Goal: Check status: Check status

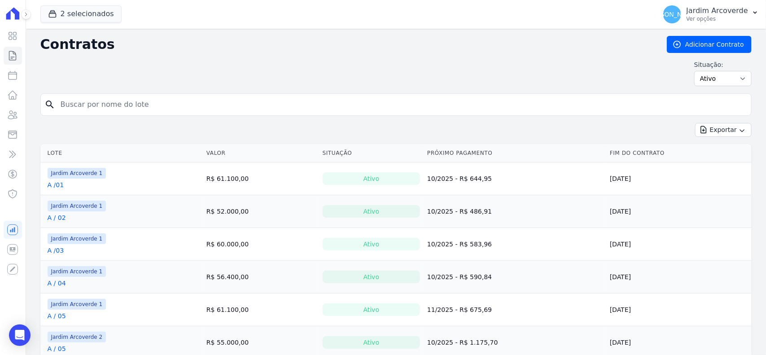
drag, startPoint x: 249, startPoint y: 122, endPoint x: 255, endPoint y: 114, distance: 9.0
click at [250, 120] on form "search" at bounding box center [395, 108] width 711 height 30
click at [258, 110] on input "search" at bounding box center [401, 105] width 692 height 18
type input "f / 03"
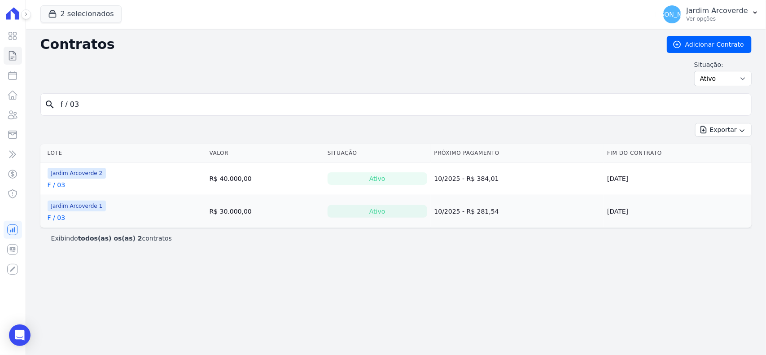
click at [58, 214] on link "F / 03" at bounding box center [57, 217] width 18 height 9
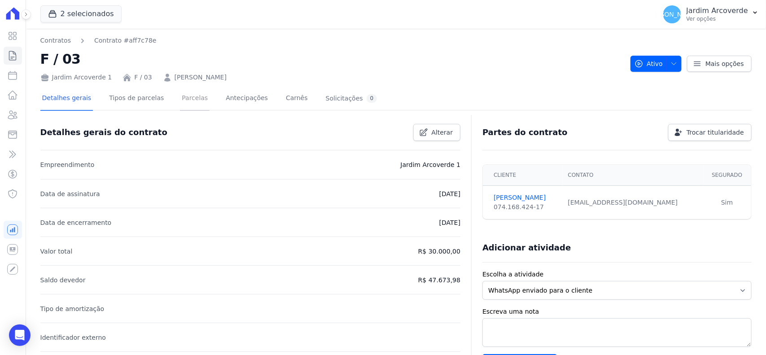
click at [180, 100] on link "Parcelas" at bounding box center [195, 99] width 30 height 24
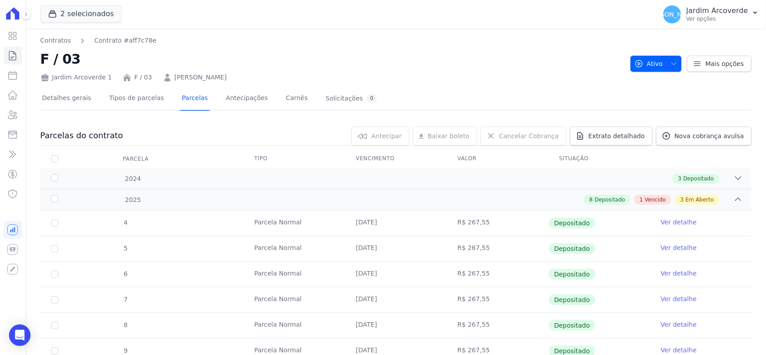
drag, startPoint x: 766, startPoint y: 124, endPoint x: 766, endPoint y: 63, distance: 61.0
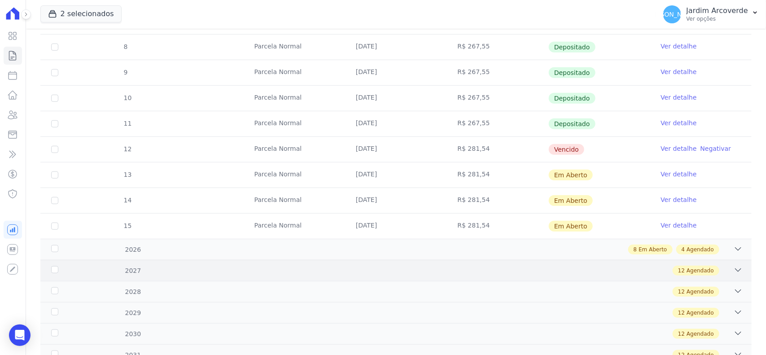
scroll to position [280, 0]
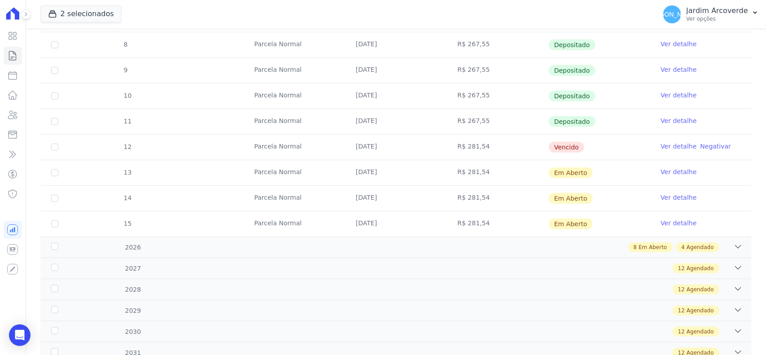
click at [477, 143] on td "R$ 281,54" at bounding box center [497, 147] width 101 height 25
